Goal: Task Accomplishment & Management: Use online tool/utility

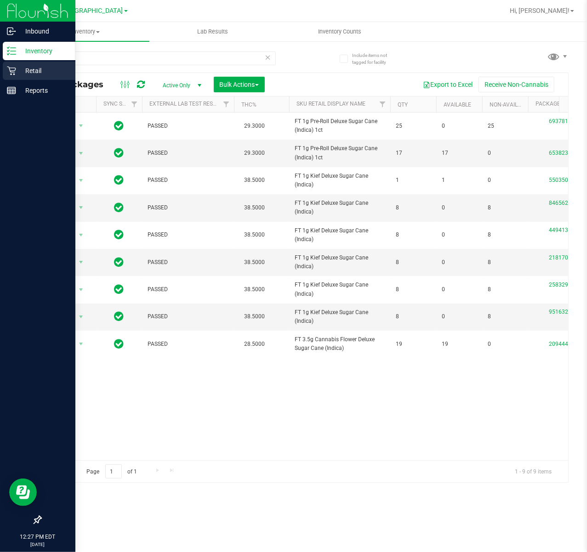
click at [23, 72] on p "Retail" at bounding box center [43, 70] width 55 height 11
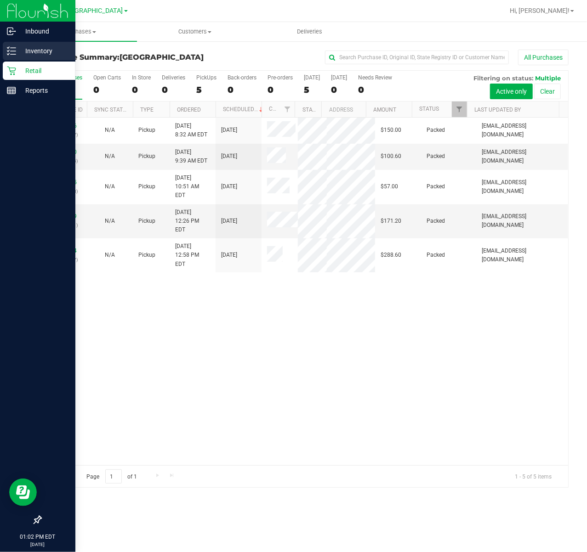
click at [17, 48] on p "Inventory" at bounding box center [43, 51] width 55 height 11
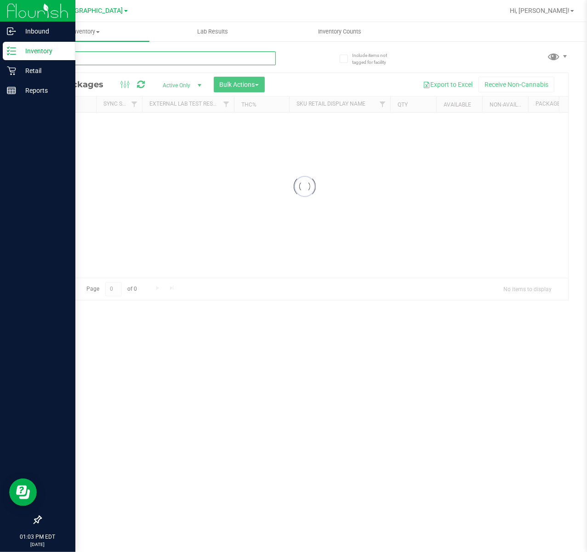
click at [119, 58] on input "text" at bounding box center [157, 58] width 235 height 14
paste input "FT 1g Vape Cart CDT Distillate PK Trophy (Hybrid-Indica)"
type input "FT 1g Vape Cart CDT Distillate PK Trophy (Hybrid-Indica)"
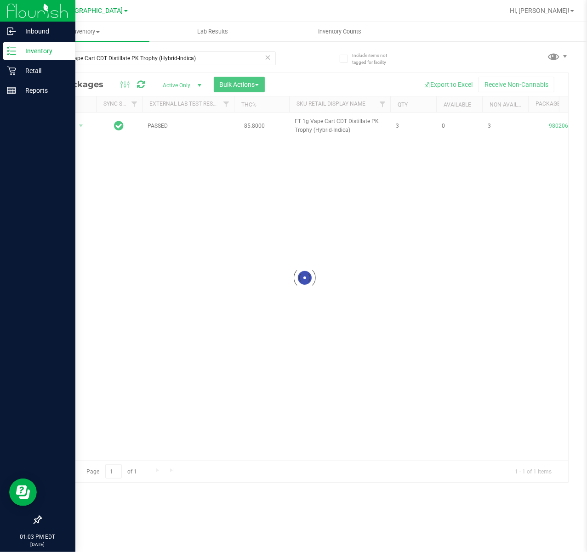
click at [334, 216] on div at bounding box center [304, 278] width 527 height 410
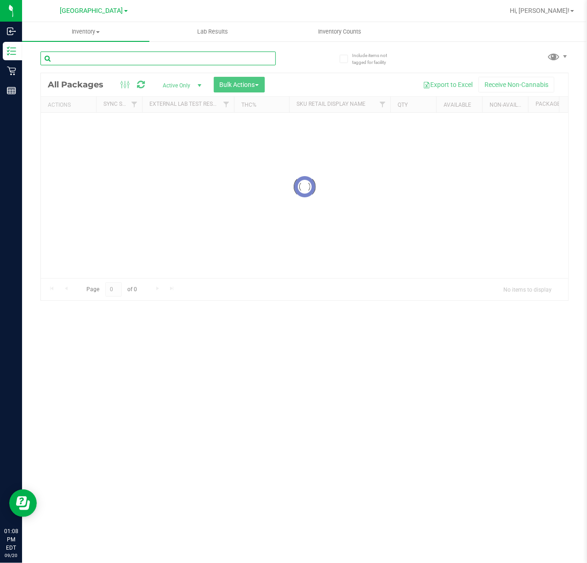
click at [214, 53] on input "text" at bounding box center [157, 58] width 235 height 14
type input "5775884694248831"
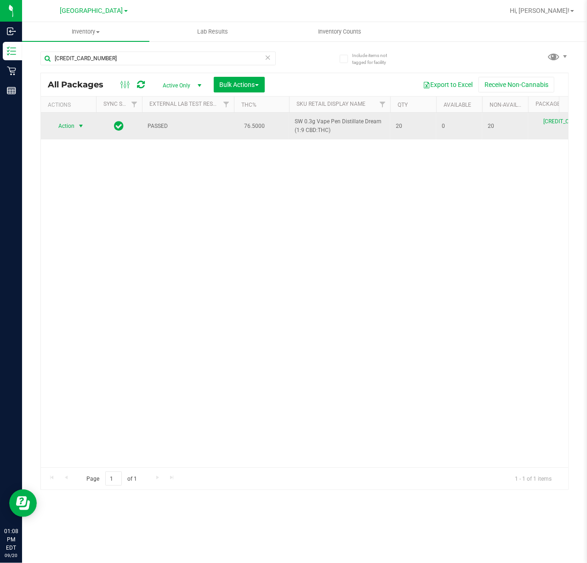
click at [72, 129] on span "Action" at bounding box center [62, 126] width 25 height 13
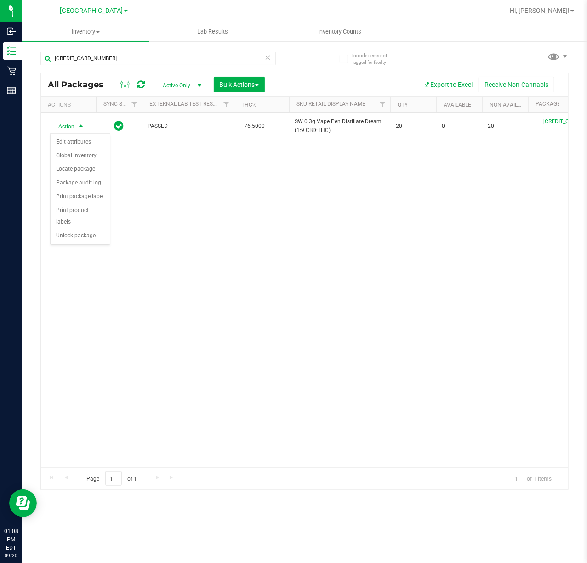
click at [481, 284] on div "Action Action Edit attributes Global inventory Locate package Package audit log…" at bounding box center [304, 290] width 527 height 354
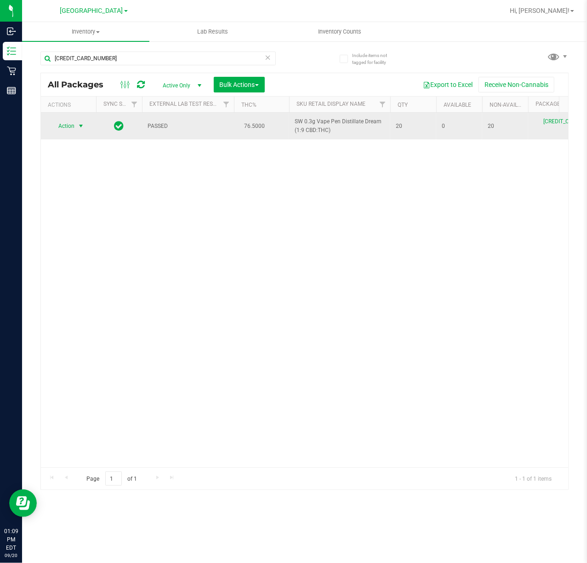
click at [77, 127] on span "select" at bounding box center [80, 125] width 7 height 7
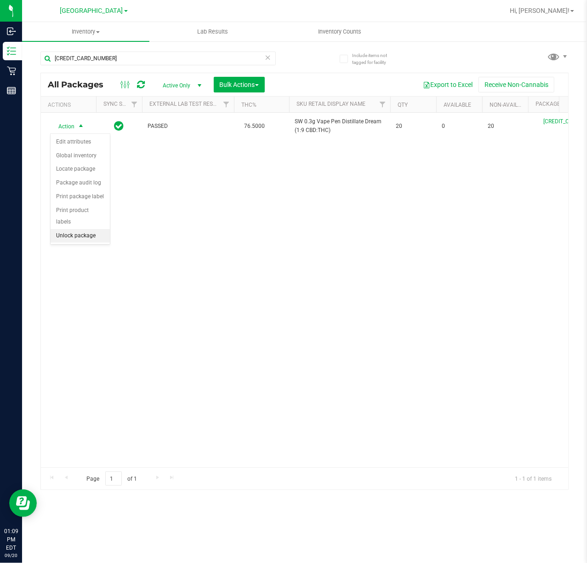
click at [85, 234] on li "Unlock package" at bounding box center [80, 236] width 59 height 14
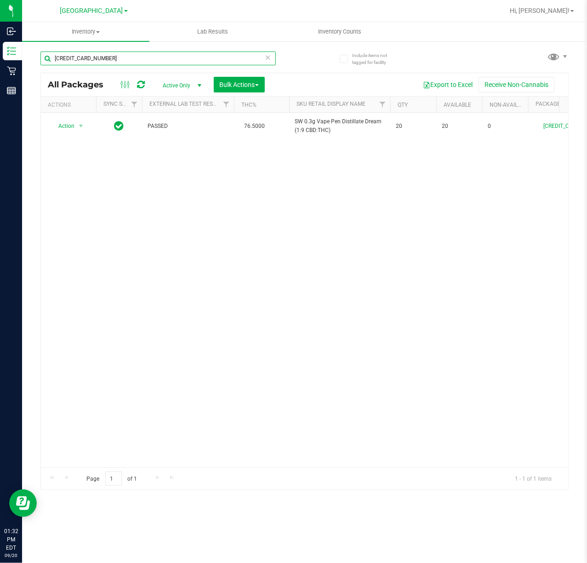
drag, startPoint x: 114, startPoint y: 56, endPoint x: -1, endPoint y: 55, distance: 114.9
click at [0, 55] on html "Inbound Inventory Retail Reports 01:32 PM EDT 09/20/2025 09/20 Deerfield Beach …" at bounding box center [293, 281] width 587 height 563
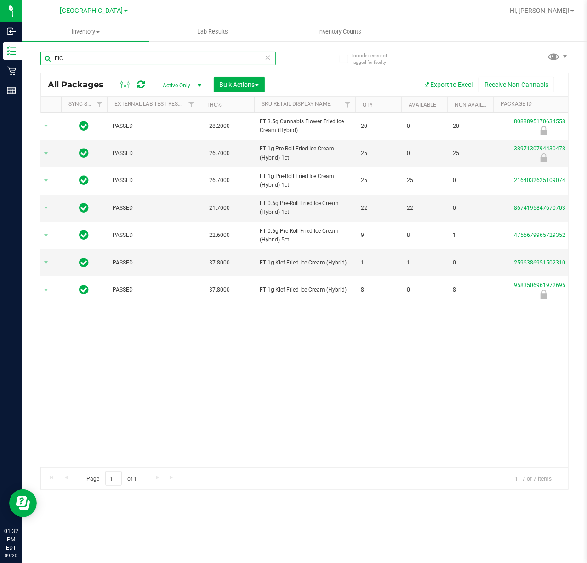
scroll to position [0, 30]
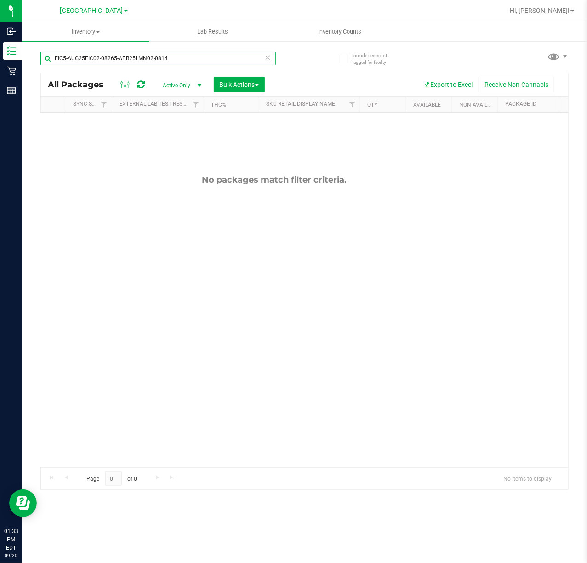
type input "FIC5-AUG25FIC02-08265-APR25LMN02-0814"
